Goal: Find contact information

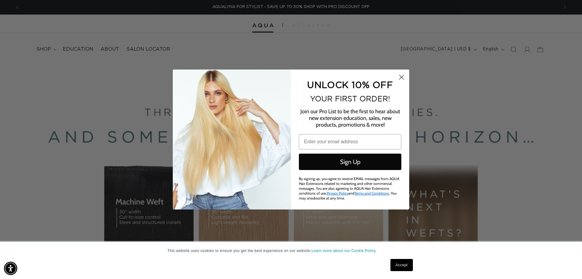
click at [403, 77] on icon "Close dialog" at bounding box center [402, 77] width 4 height 4
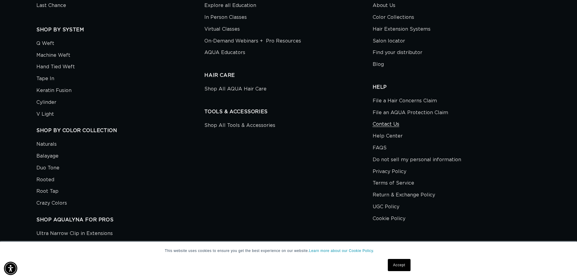
scroll to position [0, 1068]
click at [376, 123] on link "Contact Us" at bounding box center [386, 124] width 27 height 12
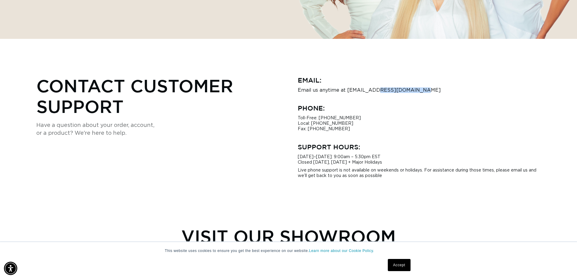
scroll to position [0, 1068]
drag, startPoint x: 415, startPoint y: 89, endPoint x: 347, endPoint y: 92, distance: 67.6
click at [347, 92] on p "Email us anytime at hi@aquahairextensions.com" at bounding box center [419, 89] width 243 height 5
copy p "hi@aquahairextensions.com"
